Goal: Task Accomplishment & Management: Use online tool/utility

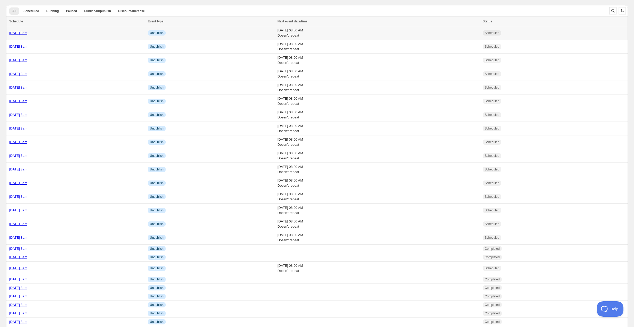
click at [77, 32] on div "[DATE] 8am" at bounding box center [76, 32] width 135 height 5
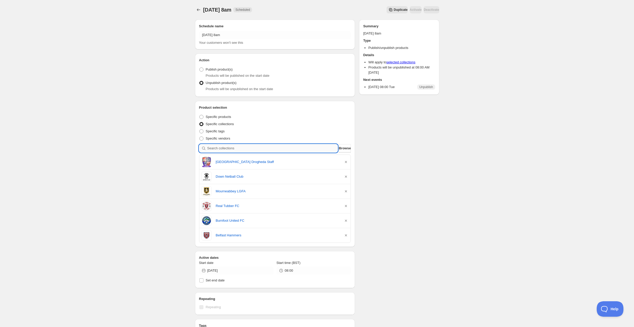
click at [231, 149] on input "search" at bounding box center [272, 148] width 131 height 8
type input "g"
